Goal: Transaction & Acquisition: Purchase product/service

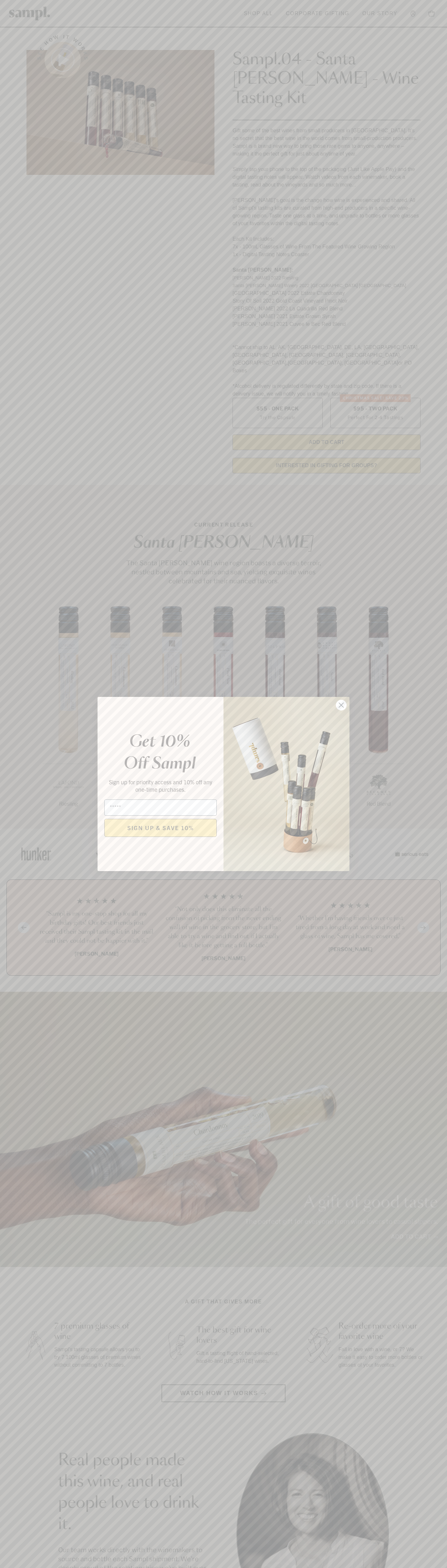
click at [341, 705] on icon "Close dialog" at bounding box center [341, 705] width 4 height 4
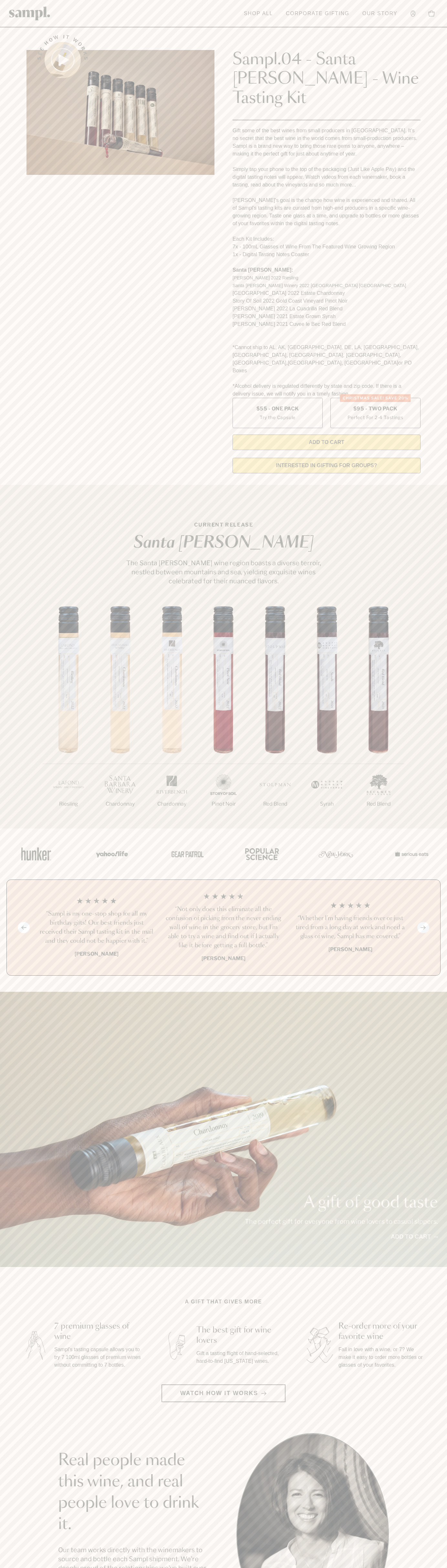
click at [280, 24] on header "Toggle navigation menu Shop All Corporate Gifting Our Story Account Story Shop …" at bounding box center [224, 13] width 447 height 27
click at [436, 216] on section "See how it works Sampl.04 - Santa Barbara - Wine Tasting Kit Gift some of the b…" at bounding box center [224, 252] width 447 height 453
click at [225, 1567] on html "Skip to main content Toggle navigation menu Shop All Corporate Gifting Our Stor…" at bounding box center [224, 1304] width 447 height 2608
click at [31, 702] on div "1/7 Riesling 2/7 Chardonnay 3/7" at bounding box center [224, 717] width 447 height 222
click at [375, 398] on label "Christmas SALE! Save 20% $95 - Two Pack Perfect For 2-4 Tastings" at bounding box center [375, 413] width 90 height 30
